Goal: Navigation & Orientation: Find specific page/section

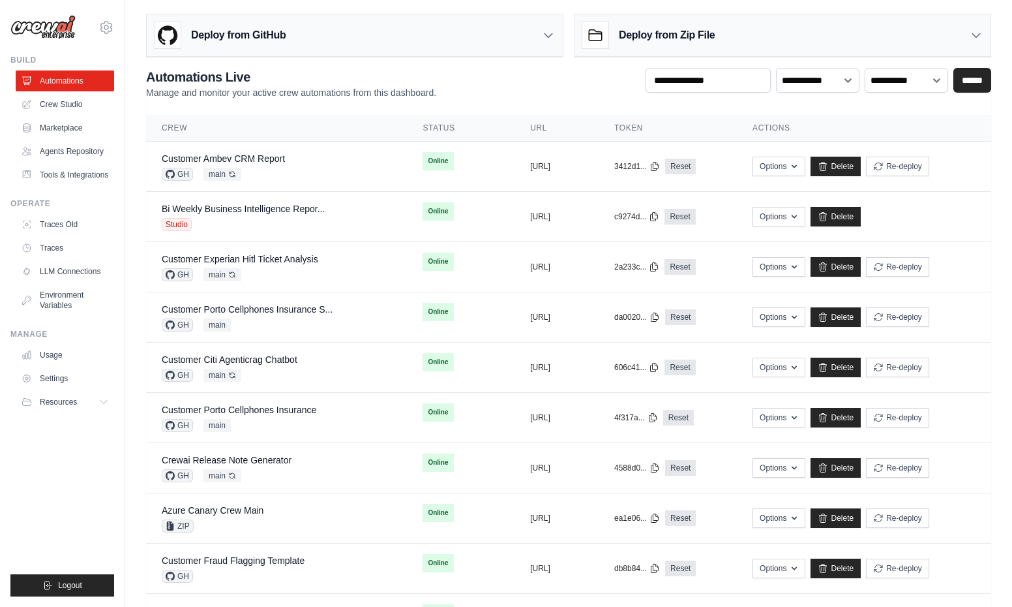
scroll to position [5, 0]
click at [77, 173] on link "Tools & Integrations" at bounding box center [66, 174] width 98 height 21
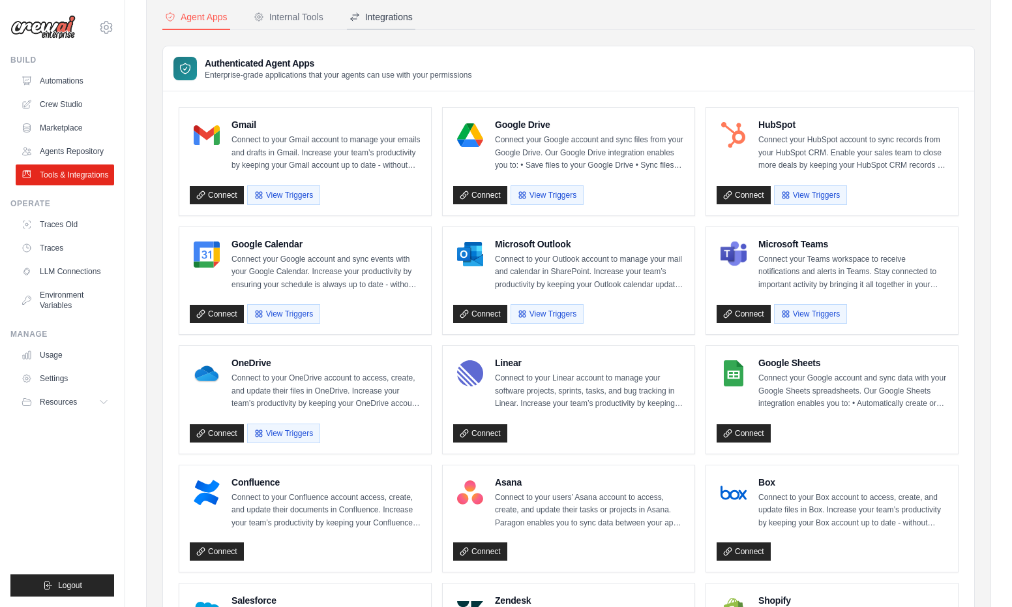
click at [390, 8] on button "Integrations" at bounding box center [381, 17] width 68 height 25
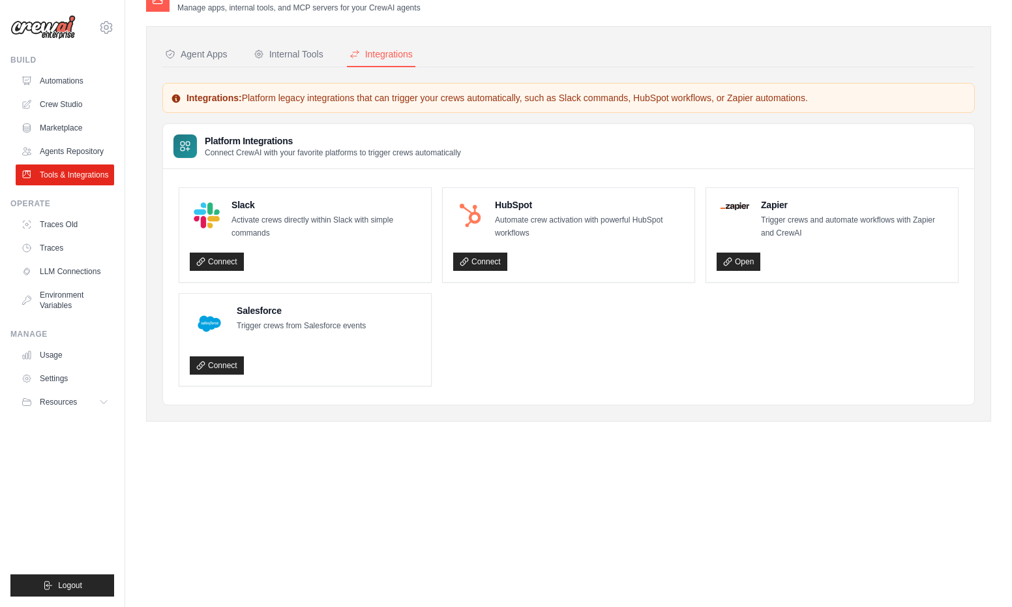
scroll to position [26, 0]
click at [582, 399] on div "Slack Activate crews directly within Slack with simple commands Connect HubSpot…" at bounding box center [568, 286] width 811 height 235
click at [203, 53] on div "Agent Apps" at bounding box center [196, 54] width 63 height 13
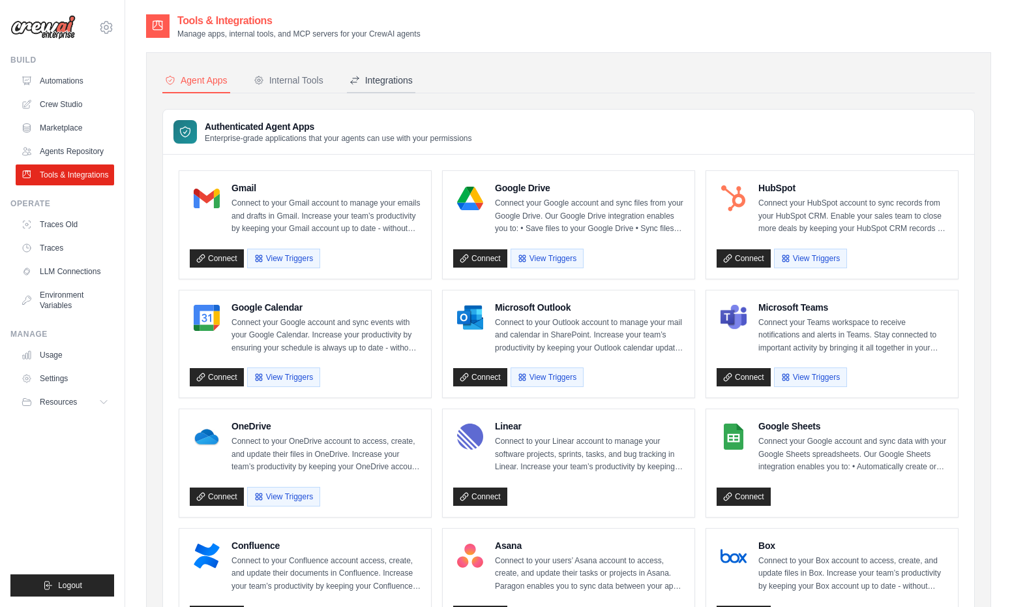
click at [382, 78] on div "Integrations" at bounding box center [381, 80] width 63 height 13
